Goal: Use online tool/utility: Use online tool/utility

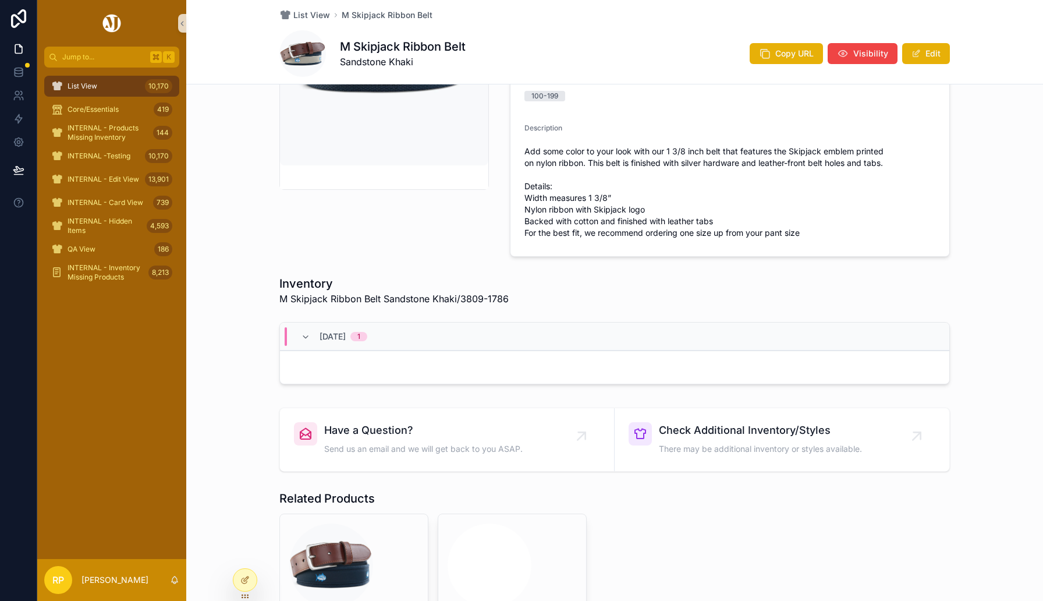
scroll to position [49, 0]
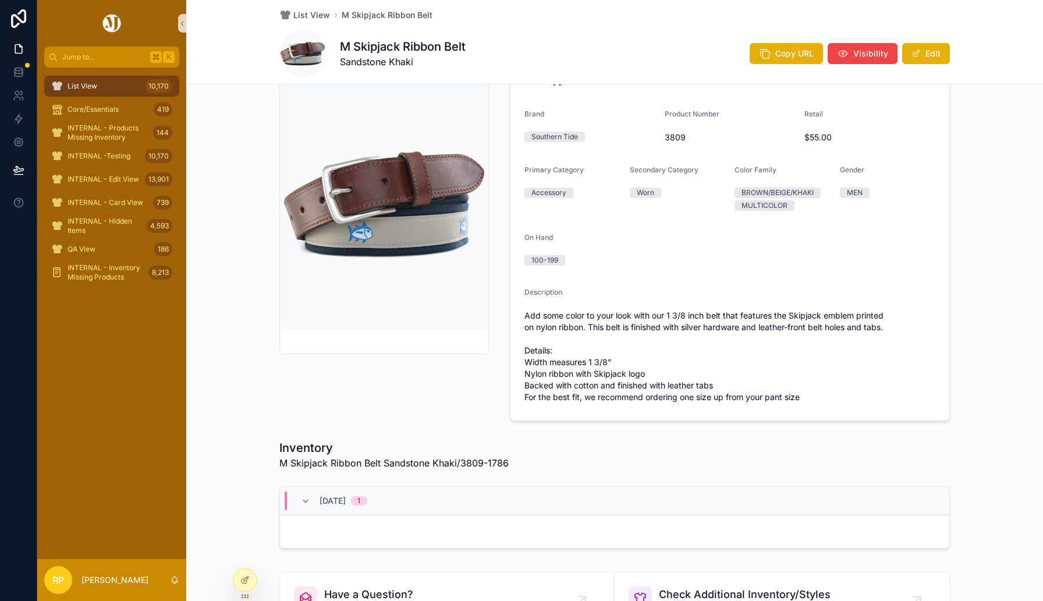
click at [680, 137] on span "3809" at bounding box center [730, 138] width 131 height 12
copy span "3809"
click at [249, 581] on icon at bounding box center [244, 579] width 9 height 9
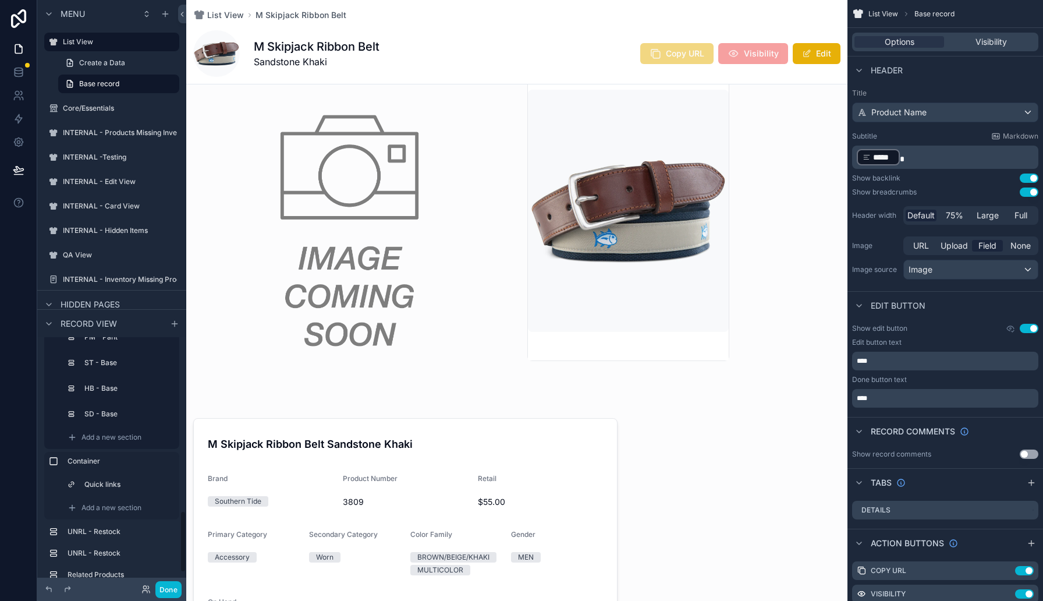
scroll to position [594, 0]
click at [111, 441] on label "ST - Base" at bounding box center [127, 440] width 82 height 9
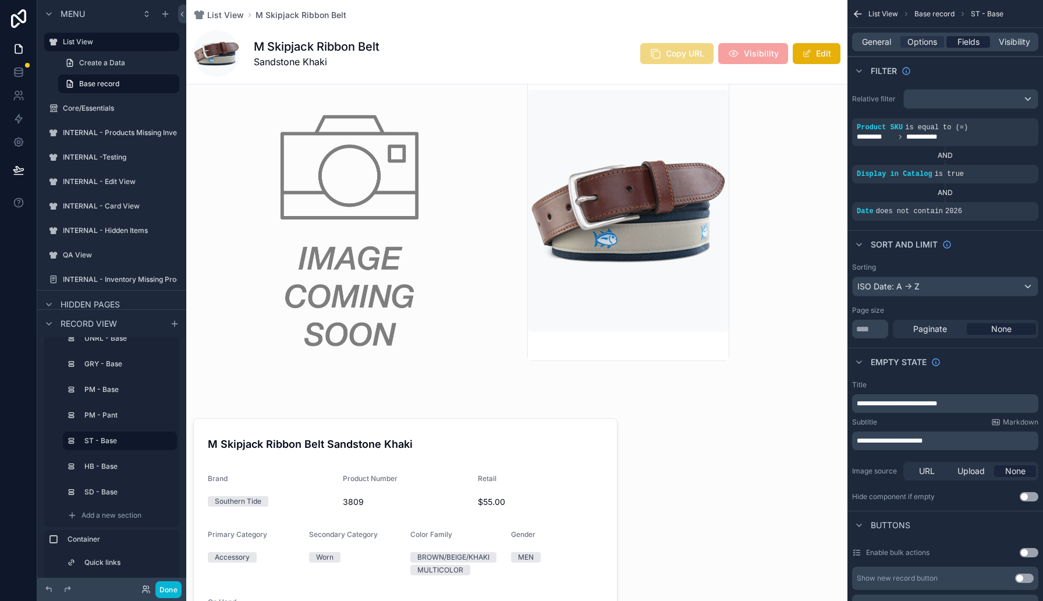
click at [968, 45] on span "Fields" at bounding box center [969, 42] width 22 height 12
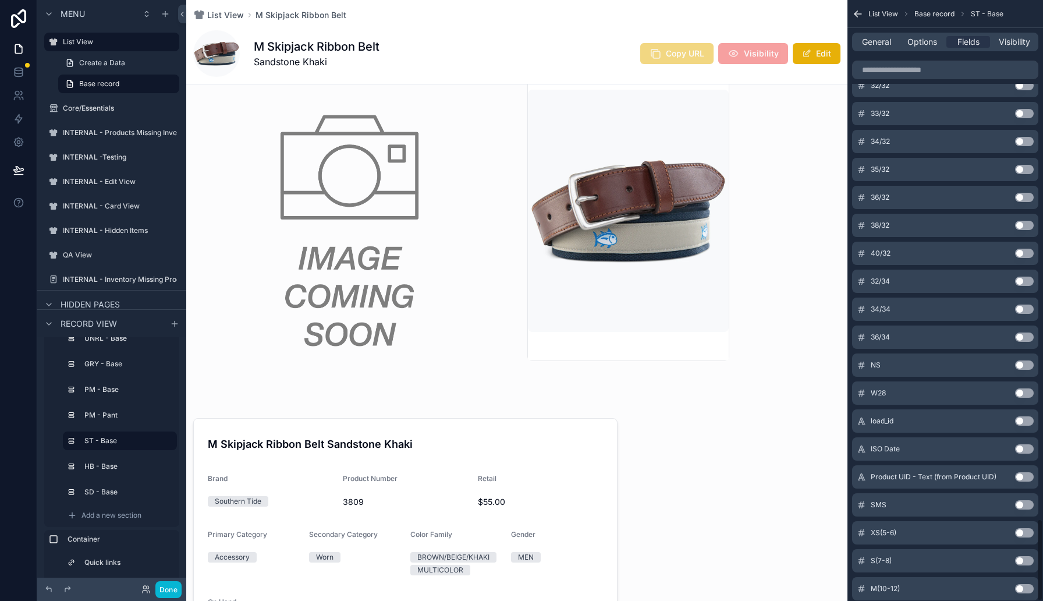
scroll to position [3779, 0]
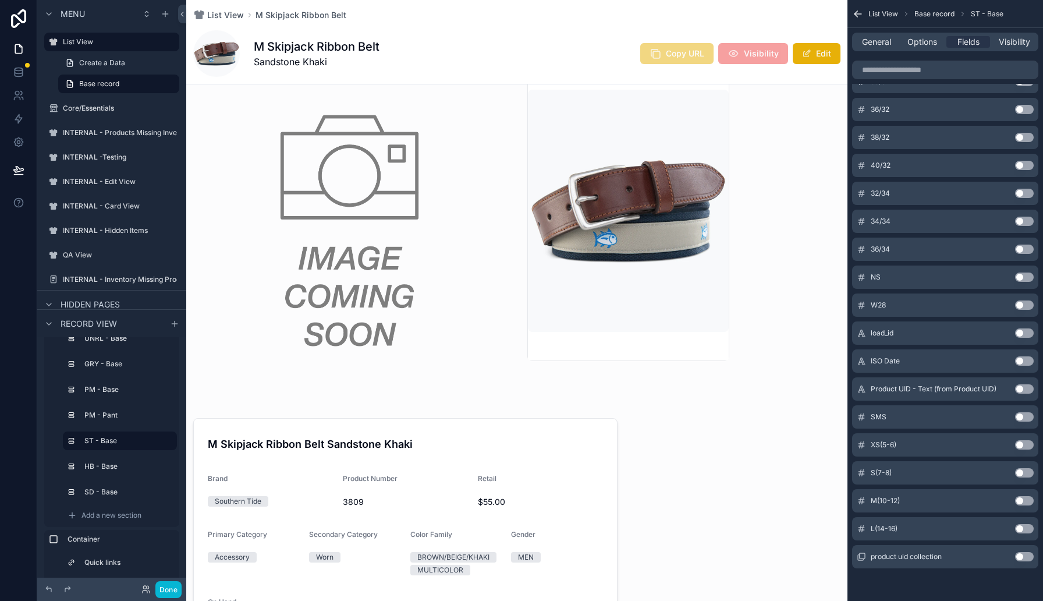
click at [1026, 304] on button "Use setting" at bounding box center [1024, 304] width 19 height 9
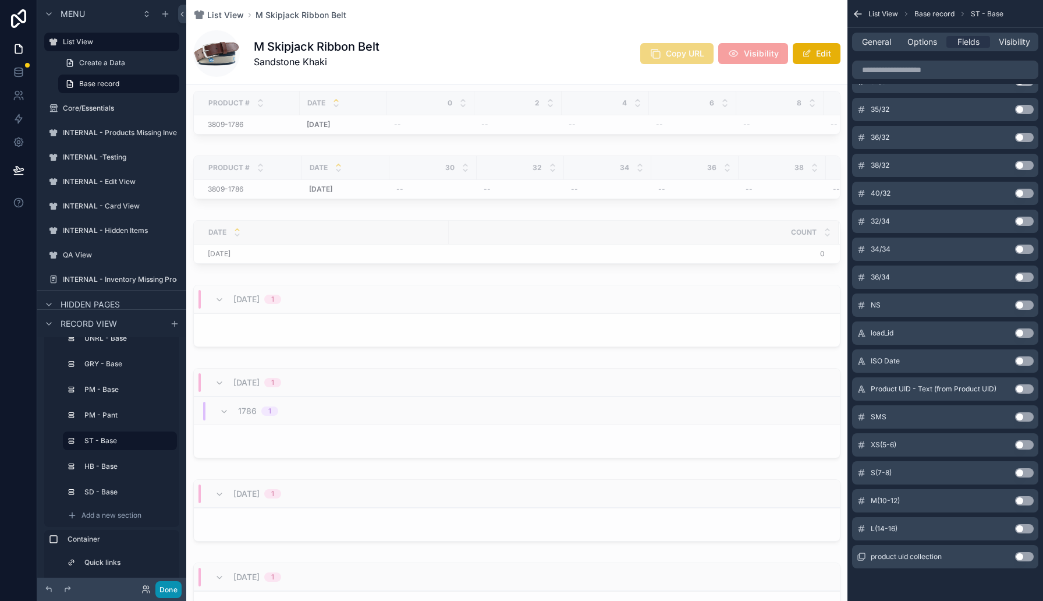
click at [175, 589] on button "Done" at bounding box center [168, 589] width 26 height 17
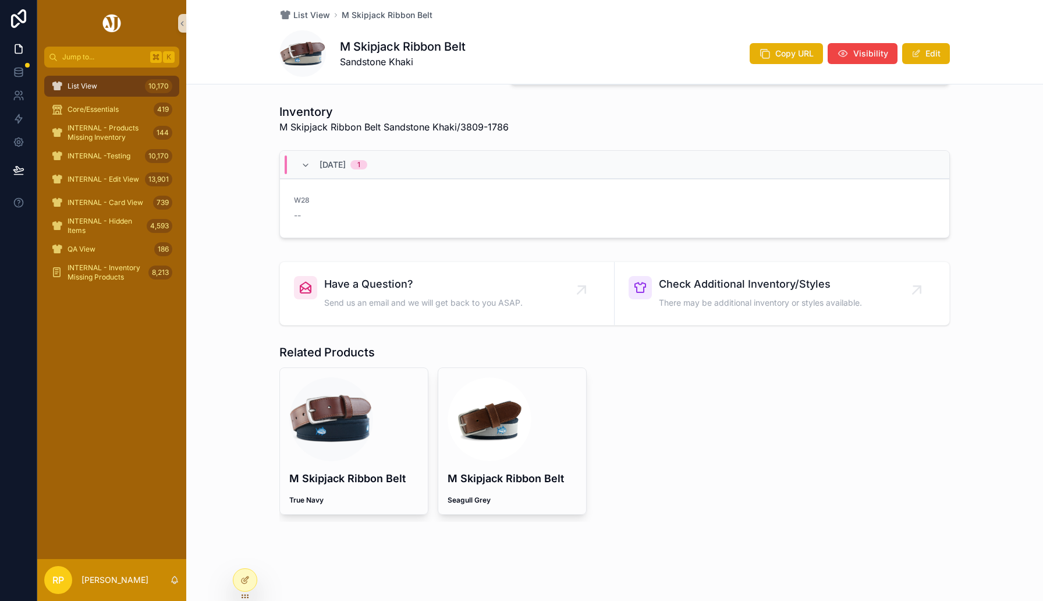
scroll to position [385, 0]
